Goal: Task Accomplishment & Management: Manage account settings

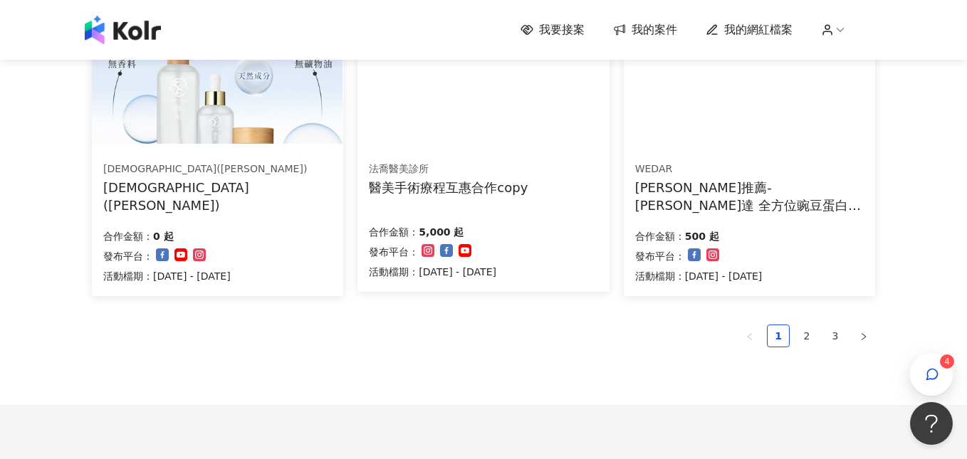
scroll to position [1070, 0]
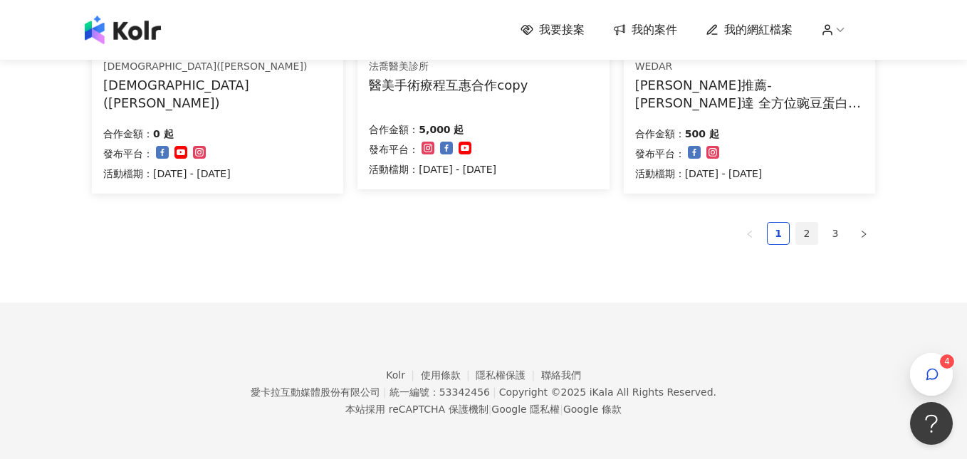
click at [811, 230] on link "2" at bounding box center [806, 233] width 21 height 21
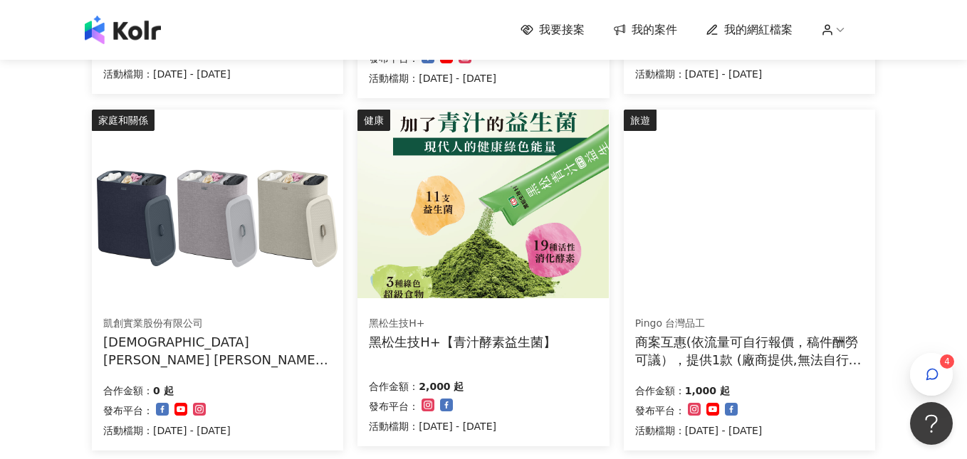
scroll to position [949, 0]
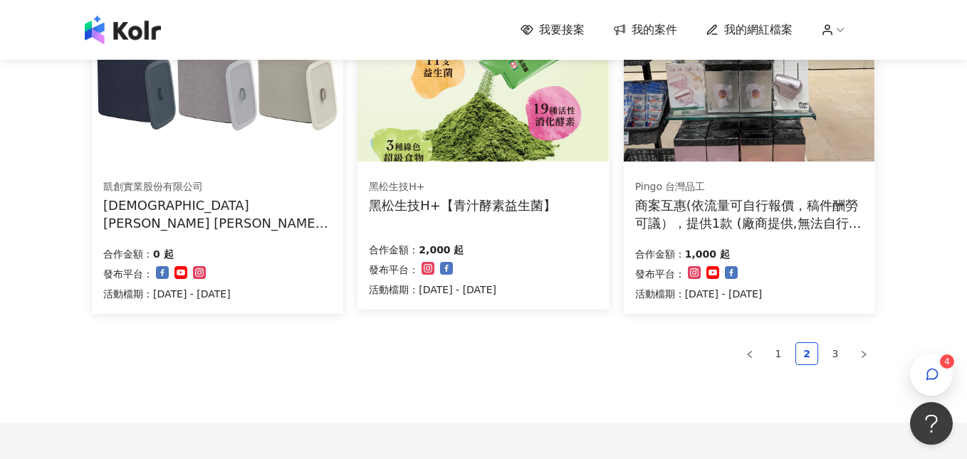
click at [238, 92] on img at bounding box center [217, 67] width 251 height 189
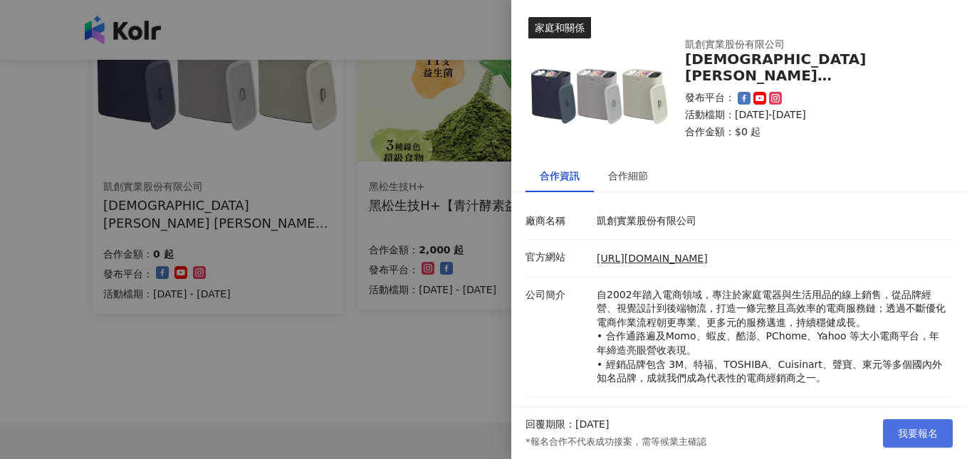
click at [901, 437] on span "我要報名" at bounding box center [918, 433] width 40 height 11
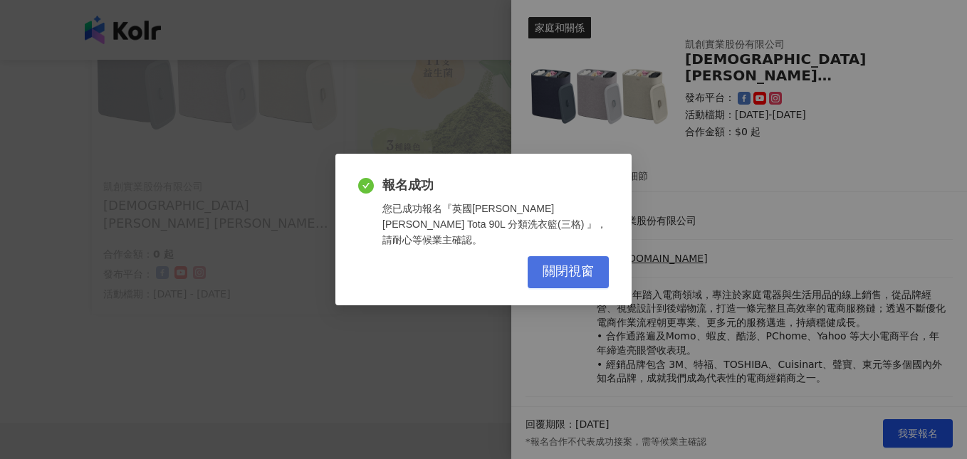
click at [587, 256] on button "關閉視窗" at bounding box center [568, 272] width 81 height 32
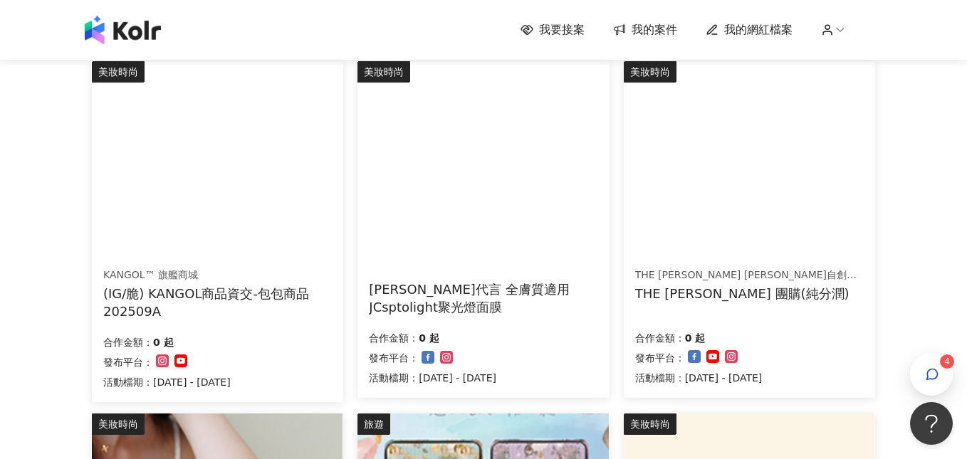
scroll to position [0, 0]
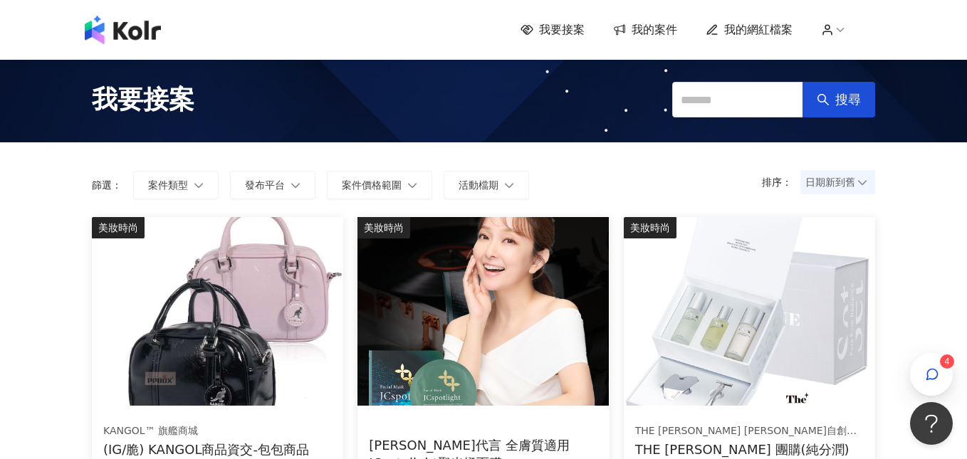
click at [653, 26] on span "我的案件" at bounding box center [655, 30] width 46 height 16
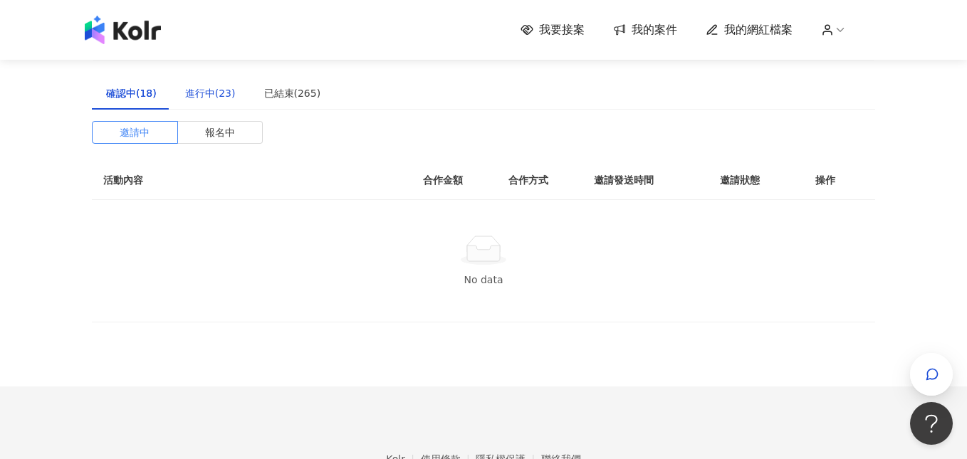
click at [211, 95] on div "進行中(23)" at bounding box center [210, 93] width 51 height 16
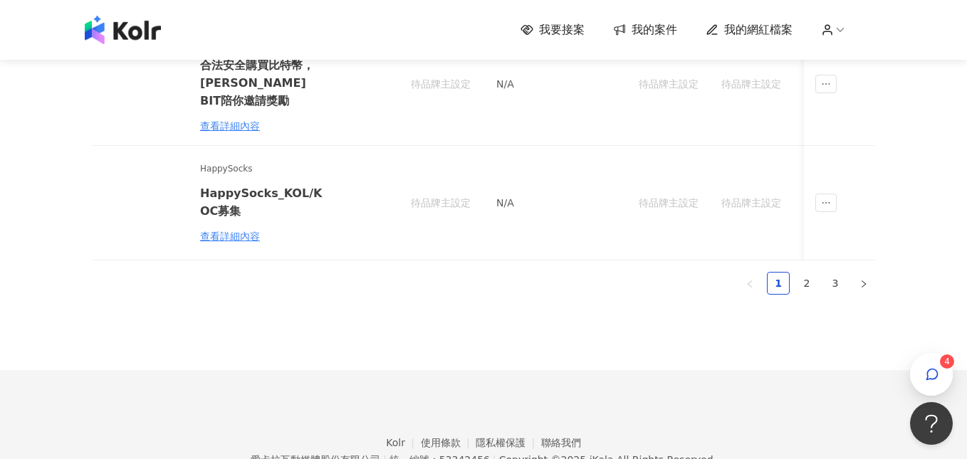
scroll to position [1127, 0]
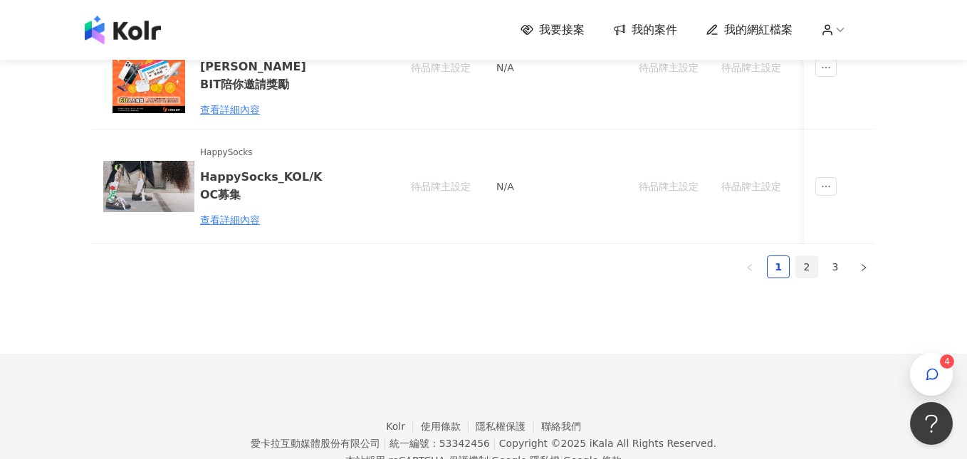
click at [804, 265] on link "2" at bounding box center [806, 266] width 21 height 21
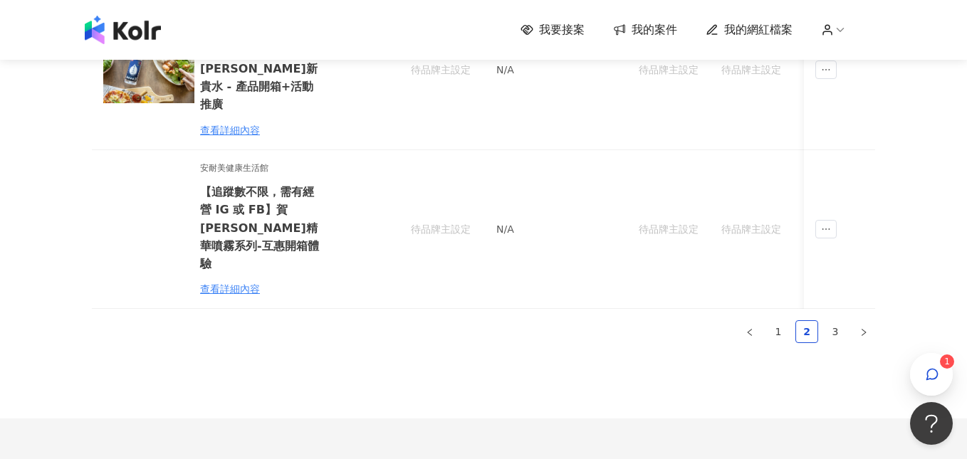
scroll to position [1238, 0]
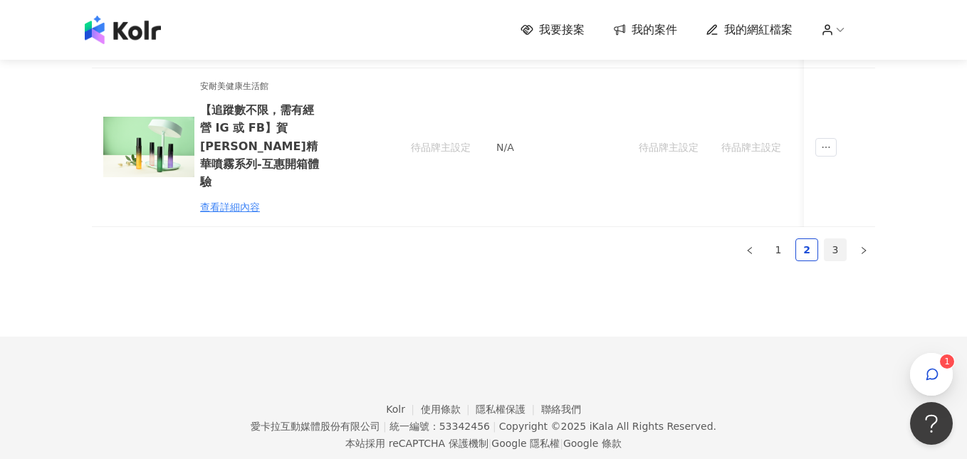
click at [830, 239] on link "3" at bounding box center [835, 249] width 21 height 21
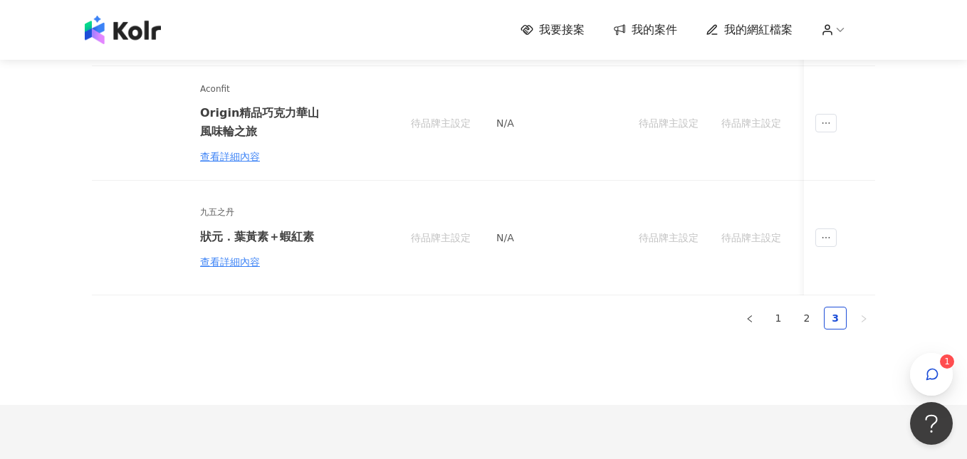
scroll to position [328, 0]
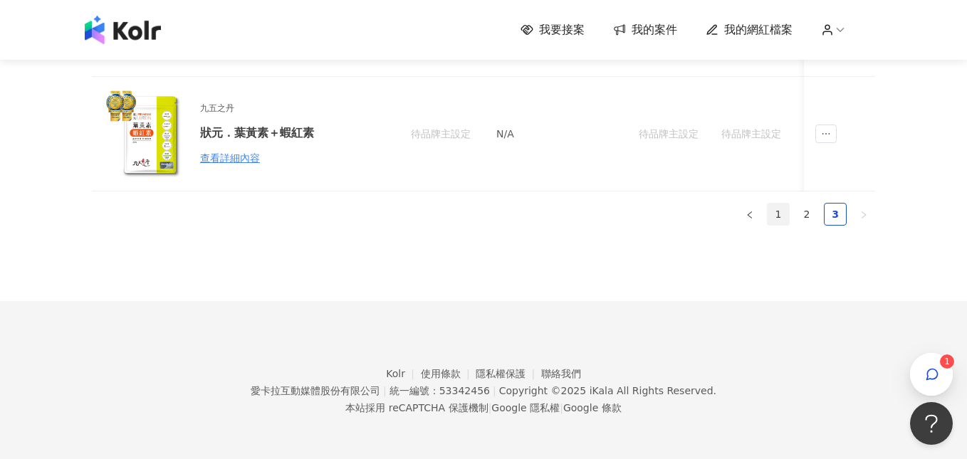
click at [776, 217] on link "1" at bounding box center [778, 214] width 21 height 21
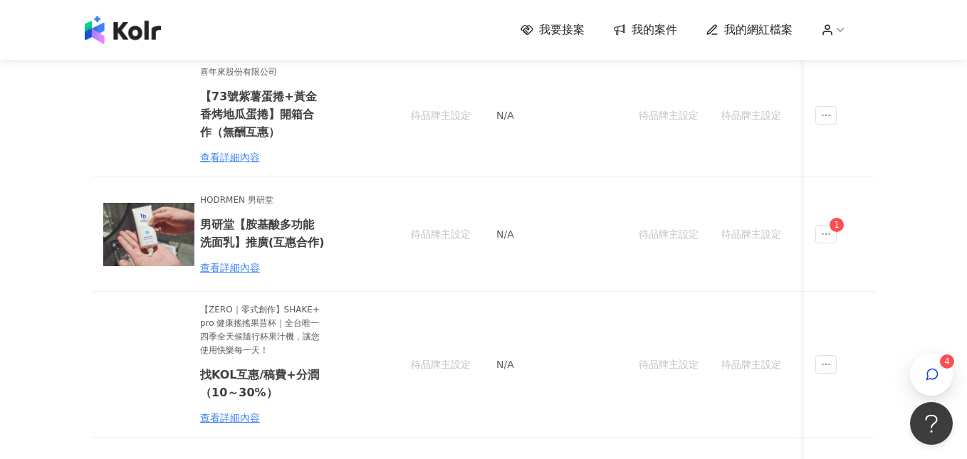
scroll to position [0, 0]
